Goal: Task Accomplishment & Management: Use online tool/utility

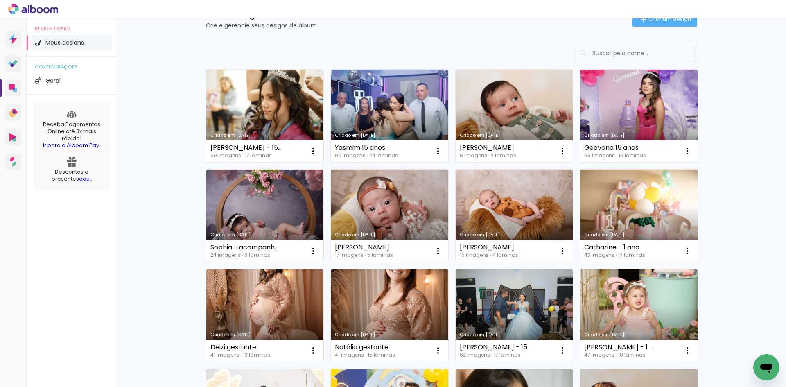
scroll to position [82, 0]
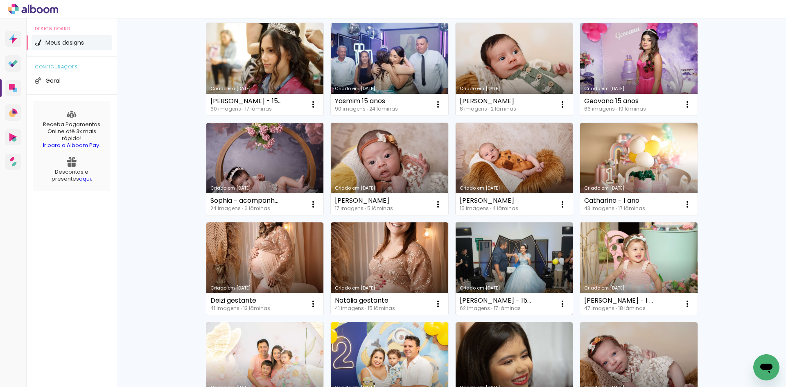
click at [505, 261] on link "Criado em [DATE]" at bounding box center [513, 268] width 117 height 92
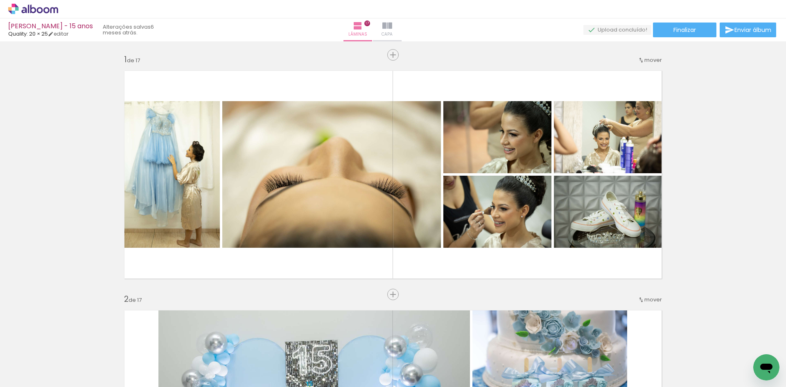
click at [392, 27] on iron-icon at bounding box center [387, 26] width 10 height 10
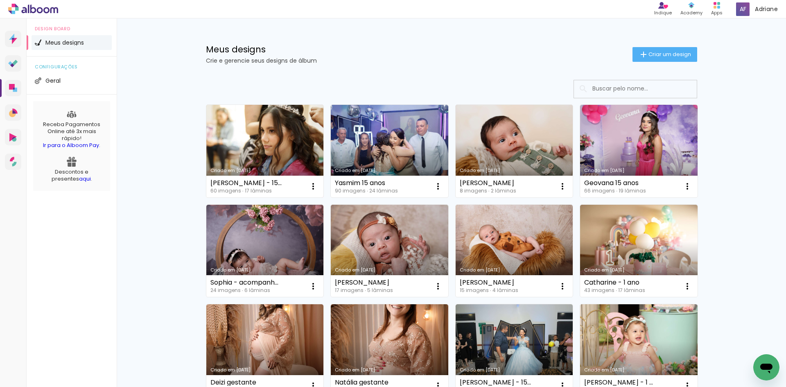
click at [272, 140] on link "[PERSON_NAME] [DATE]" at bounding box center [264, 151] width 117 height 92
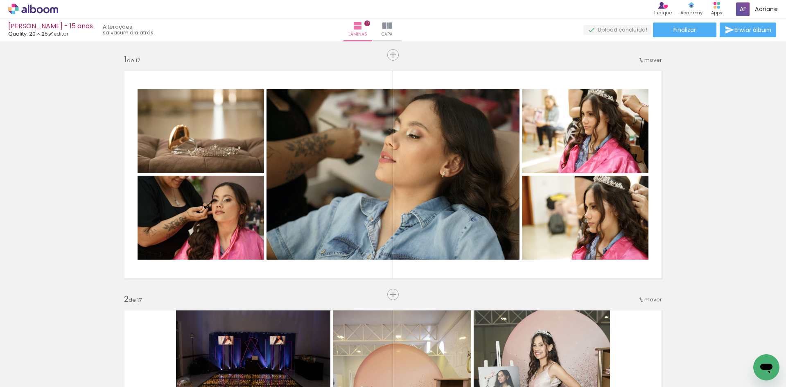
scroll to position [0, 2033]
click at [748, 357] on div at bounding box center [752, 359] width 41 height 17
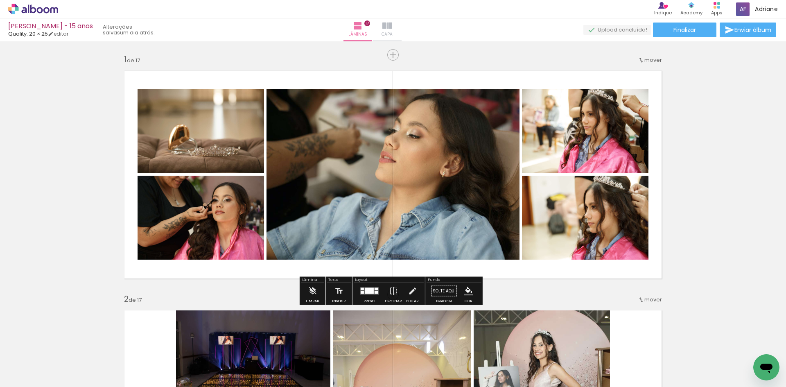
click at [392, 32] on span "Capa" at bounding box center [386, 34] width 11 height 7
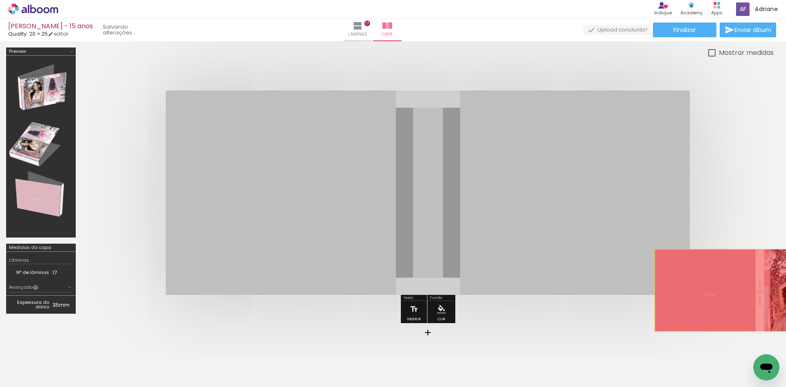
drag, startPoint x: 536, startPoint y: 220, endPoint x: 759, endPoint y: 290, distance: 233.8
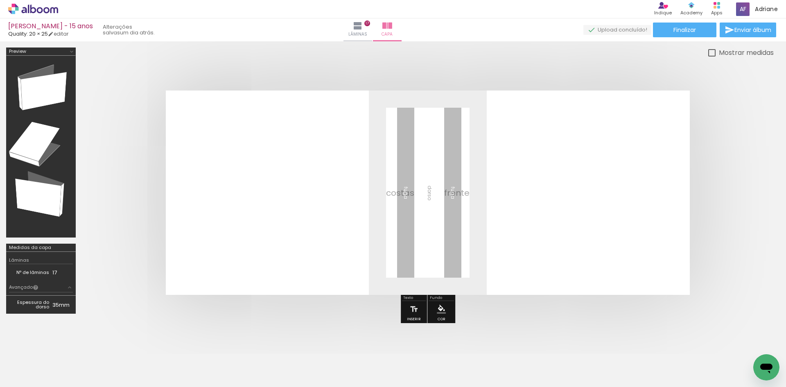
click at [737, 342] on iron-icon at bounding box center [734, 342] width 9 height 9
click at [0, 0] on span "Adicionar Fotos" at bounding box center [0, 0] width 0 height 0
click at [0, 0] on input "file" at bounding box center [0, 0] width 0 height 0
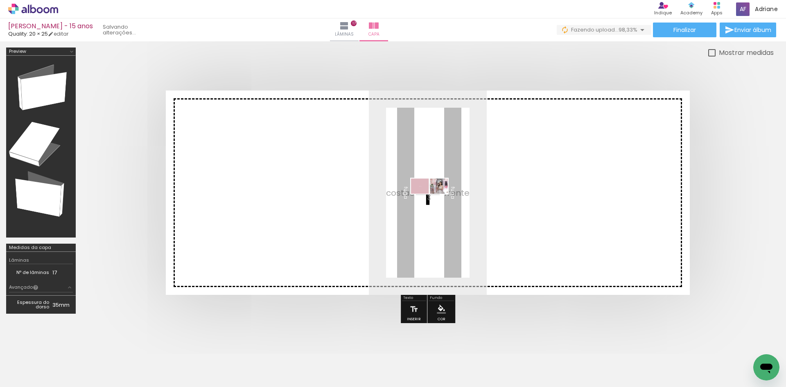
drag, startPoint x: 746, startPoint y: 356, endPoint x: 435, endPoint y: 203, distance: 346.7
click at [435, 203] on quentale-workspace at bounding box center [393, 193] width 786 height 387
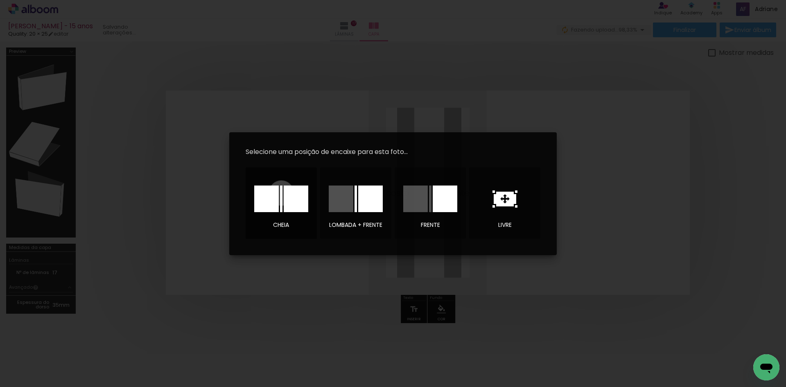
click at [0, 0] on div at bounding box center [0, 0] width 0 height 0
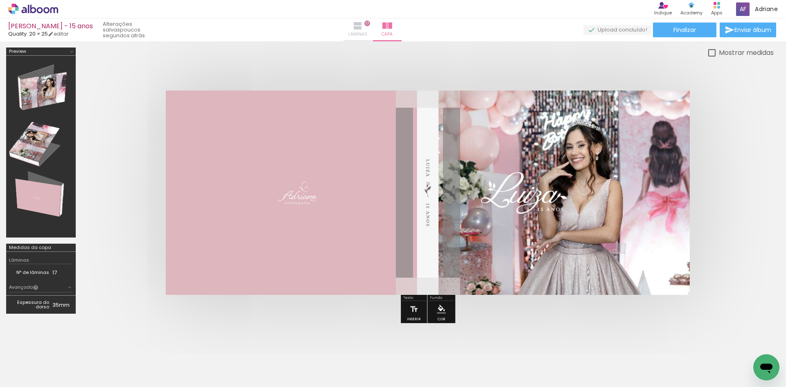
click at [363, 25] on iron-icon at bounding box center [358, 26] width 10 height 10
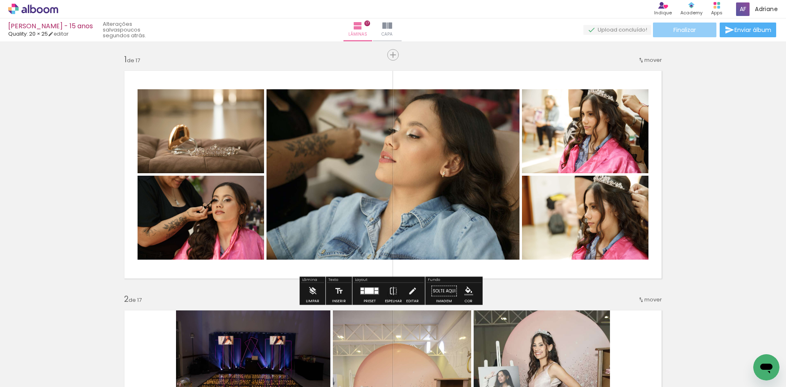
click at [673, 31] on span "Finalizar" at bounding box center [684, 30] width 23 height 6
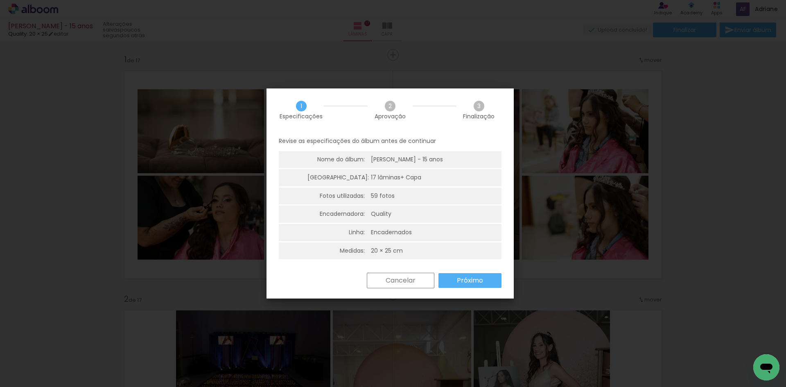
click at [0, 0] on slot "Próximo" at bounding box center [0, 0] width 0 height 0
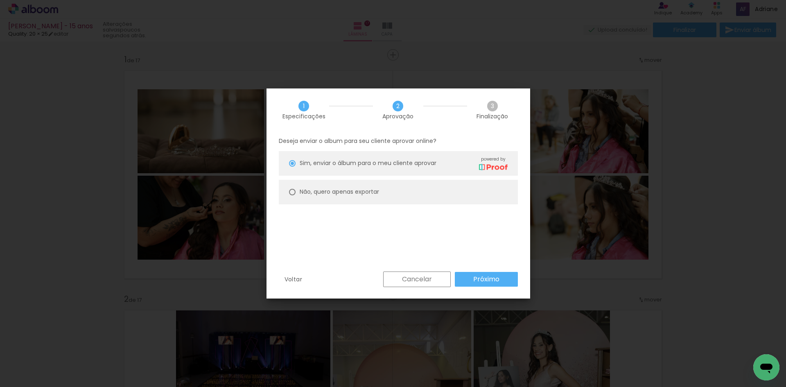
click at [459, 280] on paper-button "Próximo" at bounding box center [486, 279] width 63 height 15
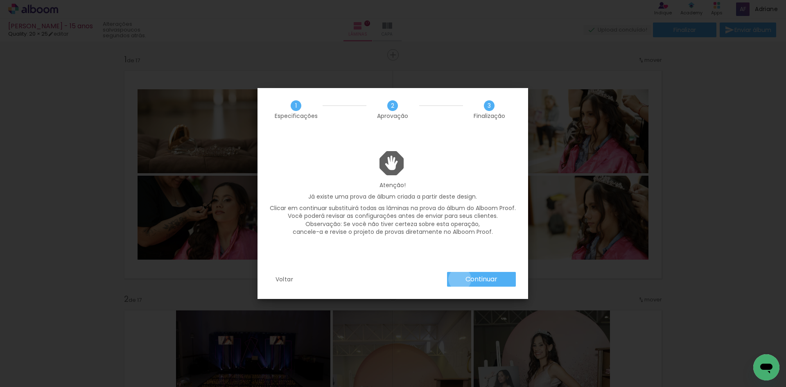
click at [459, 279] on paper-button "Continuar" at bounding box center [481, 279] width 69 height 15
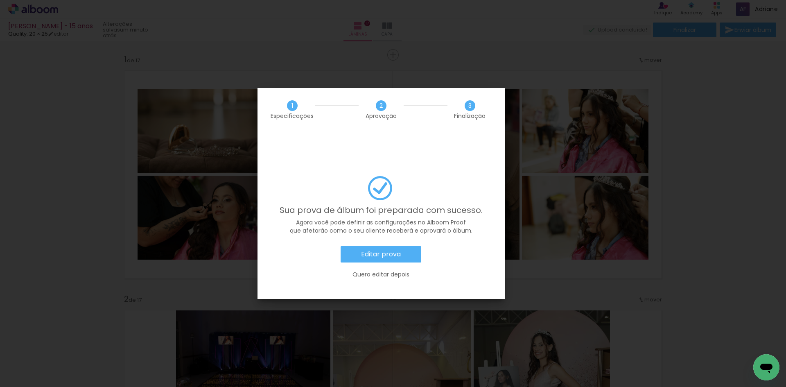
click at [0, 0] on slot "Editar prova" at bounding box center [0, 0] width 0 height 0
